Goal: Task Accomplishment & Management: Use online tool/utility

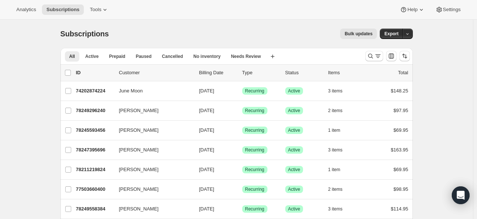
click at [105, 15] on div "Analytics Subscriptions Tools Help Settings" at bounding box center [238, 10] width 477 height 20
click at [107, 6] on icon at bounding box center [104, 9] width 7 height 7
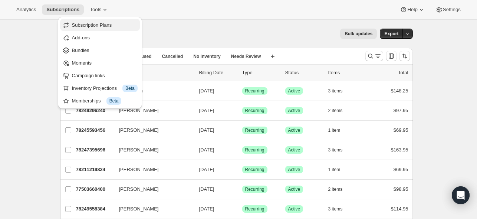
click at [103, 24] on span "Subscription Plans" at bounding box center [92, 25] width 40 height 6
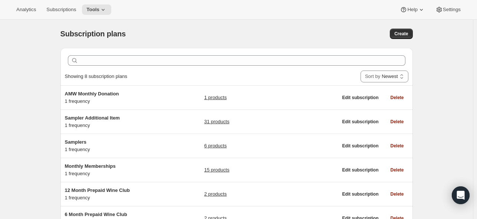
scroll to position [37, 0]
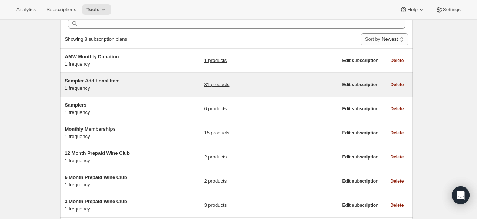
click at [220, 86] on link "31 products" at bounding box center [216, 84] width 25 height 7
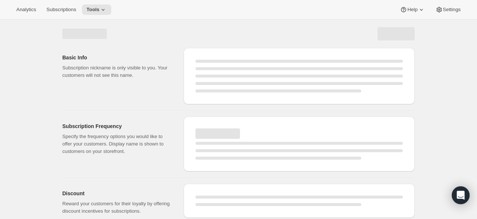
select select "WEEK"
select select "MONTH"
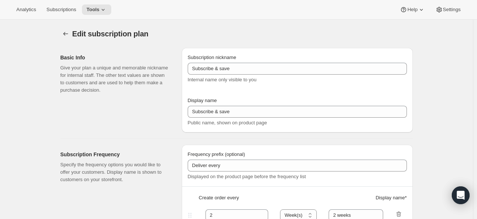
type input "Sampler Additional Item"
type input "Bill"
type input "1"
select select "MONTH"
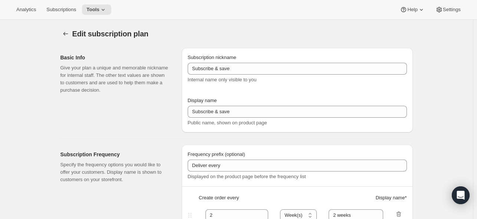
type input "on Shipping Date"
checkbox input "true"
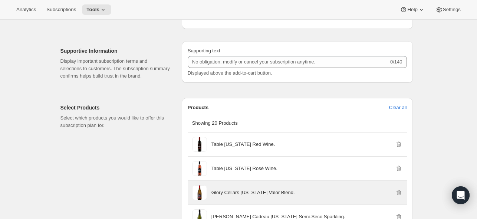
scroll to position [557, 0]
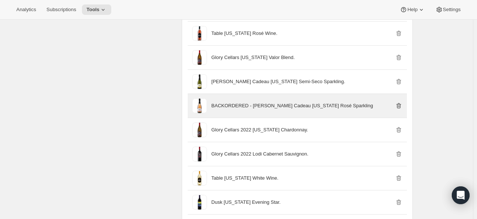
click at [401, 110] on icon "button" at bounding box center [398, 105] width 7 height 7
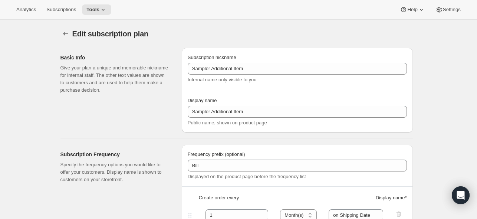
scroll to position [0, 0]
click at [68, 36] on icon "Subscription plans" at bounding box center [65, 33] width 7 height 7
